Goal: Navigation & Orientation: Find specific page/section

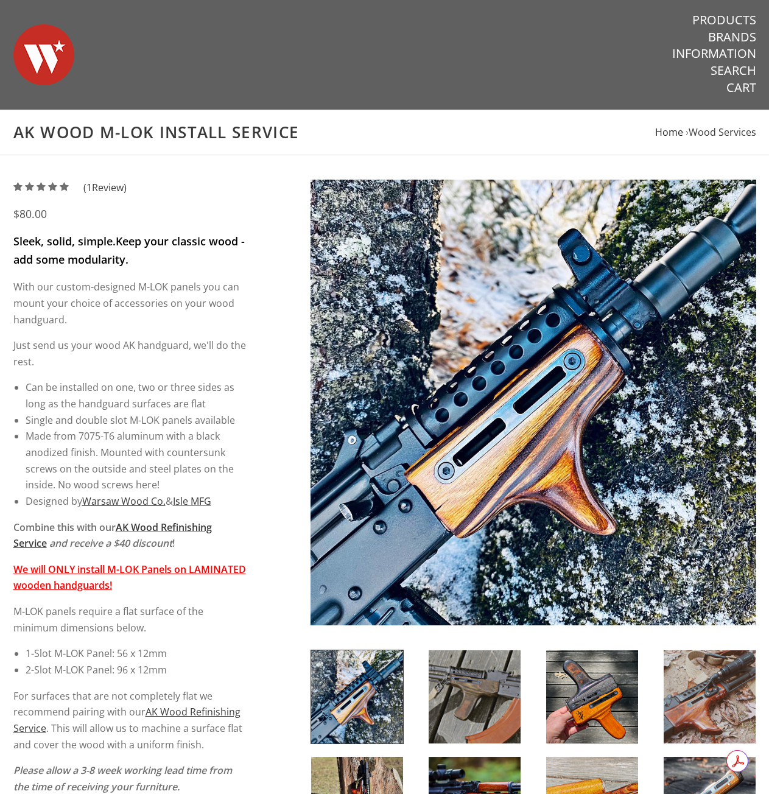
click at [666, 133] on span "Home" at bounding box center [669, 131] width 28 height 13
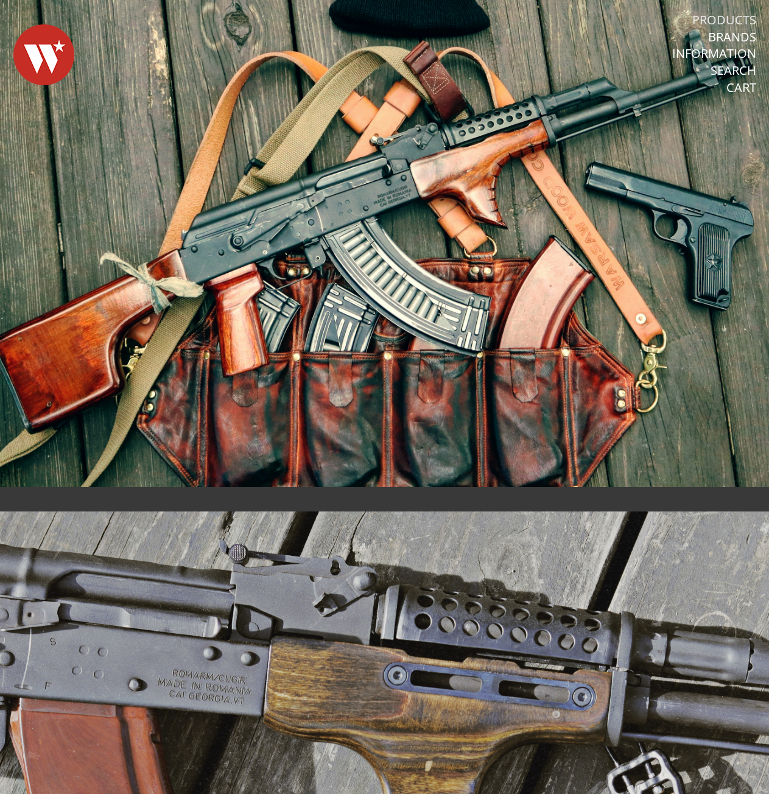
click at [733, 13] on link "Products" at bounding box center [724, 20] width 64 height 16
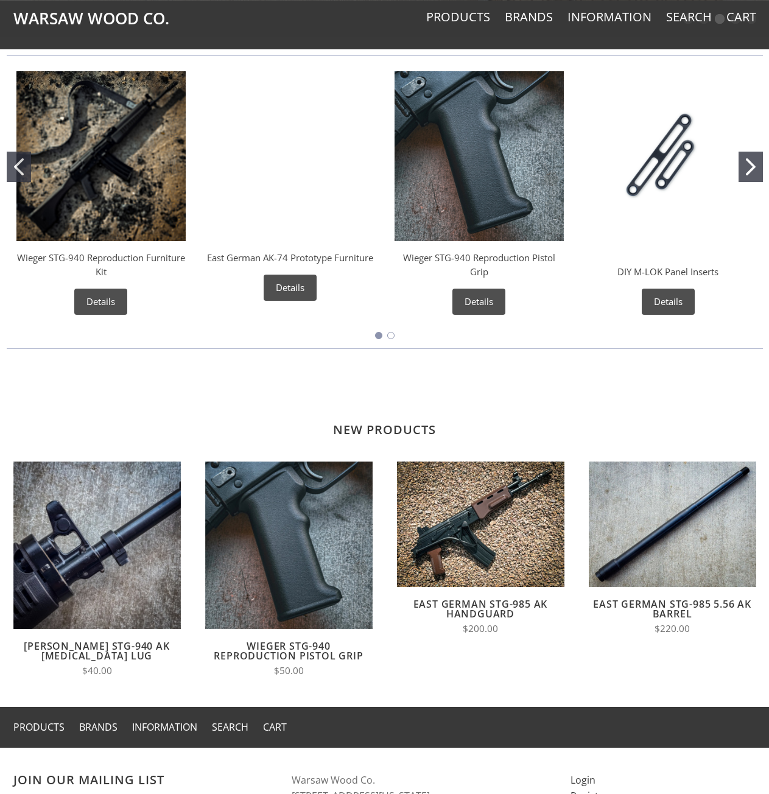
scroll to position [365, 0]
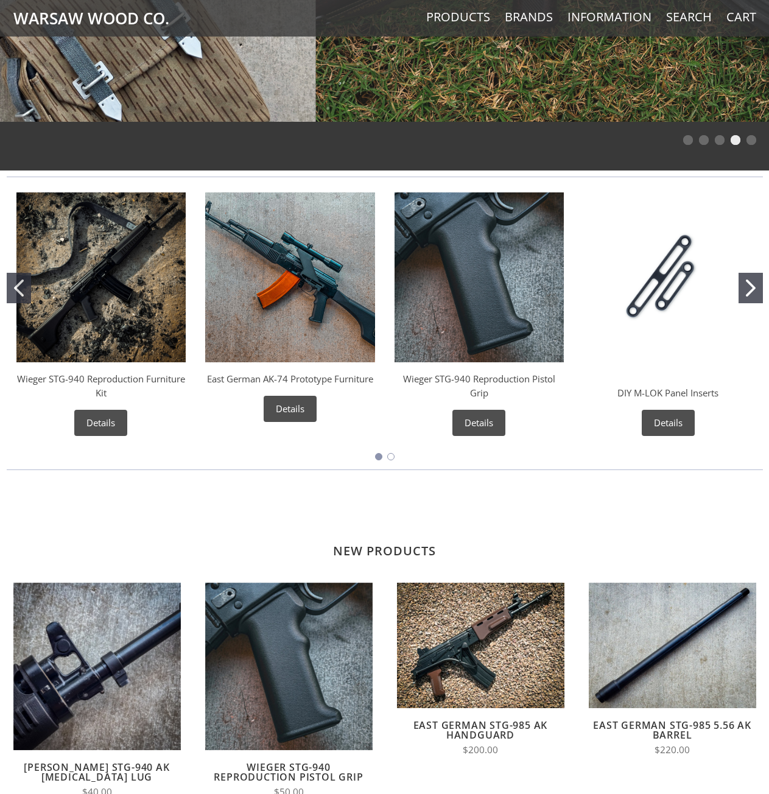
click at [751, 294] on icon "Go to slide 2" at bounding box center [751, 288] width 10 height 17
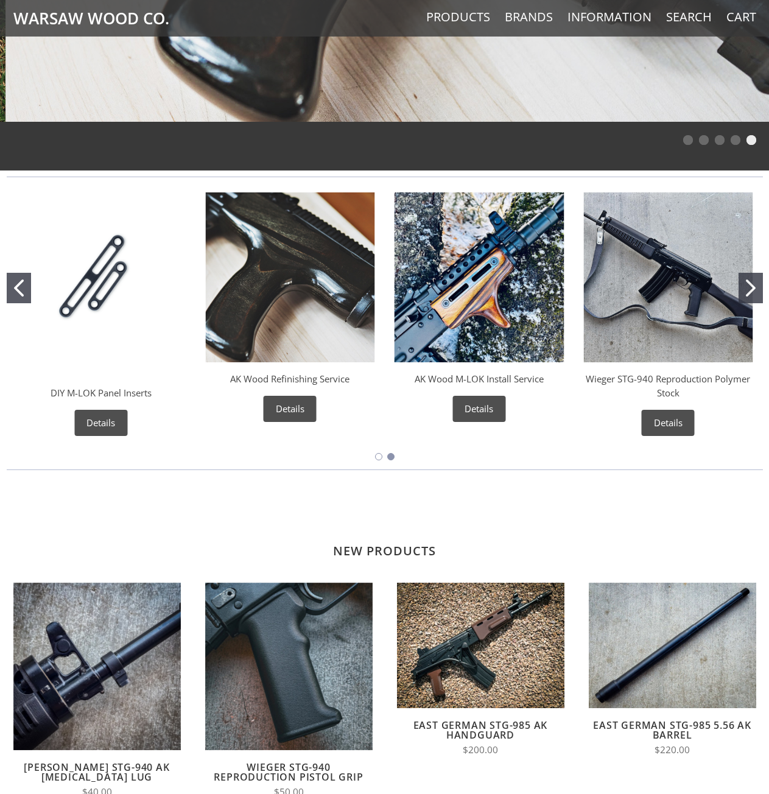
click at [751, 294] on icon "Go to slide 2" at bounding box center [751, 288] width 10 height 17
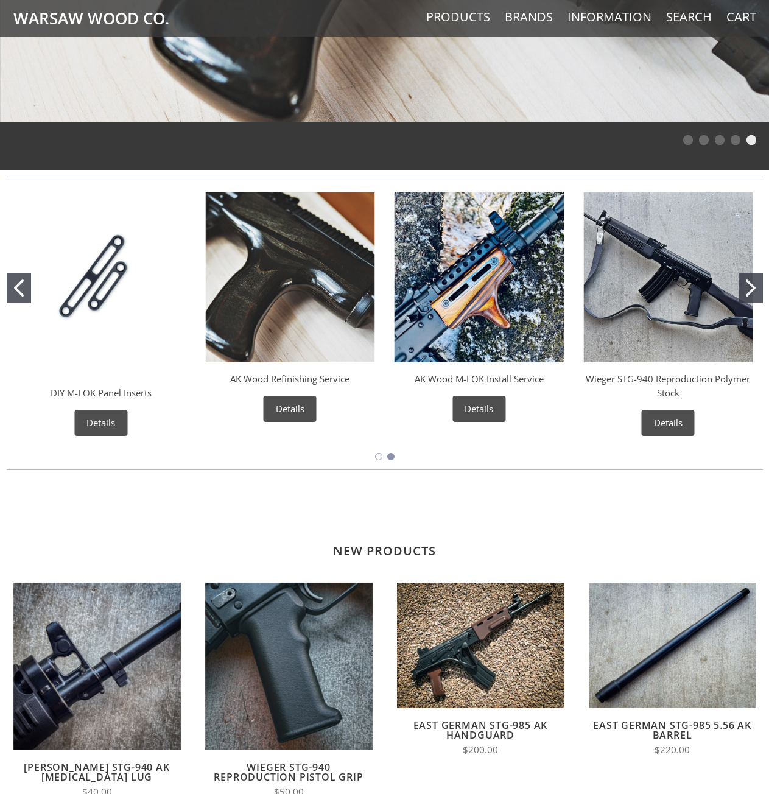
click at [751, 294] on icon "Go to slide 2" at bounding box center [751, 288] width 10 height 17
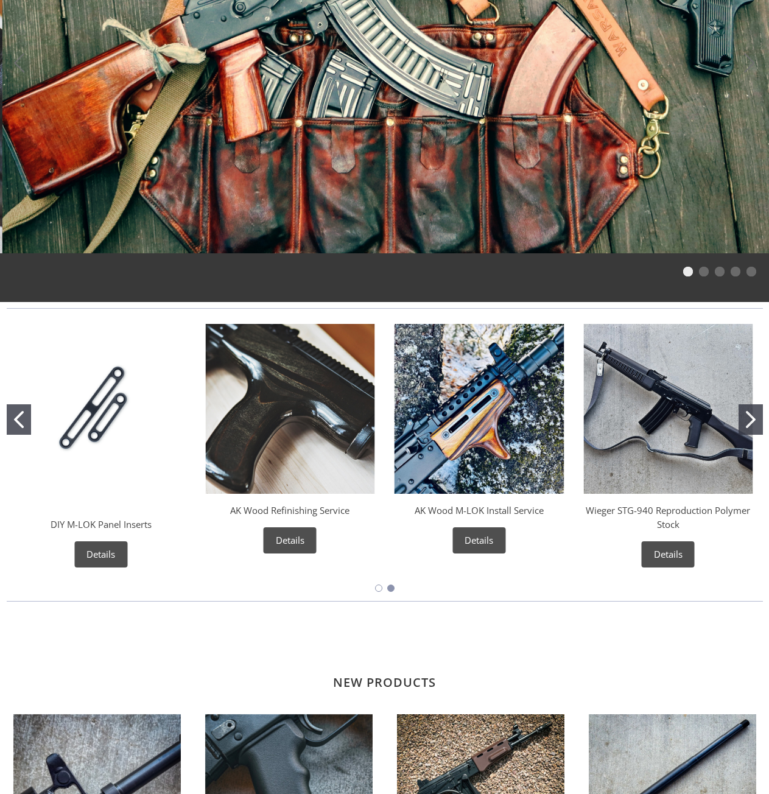
scroll to position [0, 0]
